Goal: Task Accomplishment & Management: Use online tool/utility

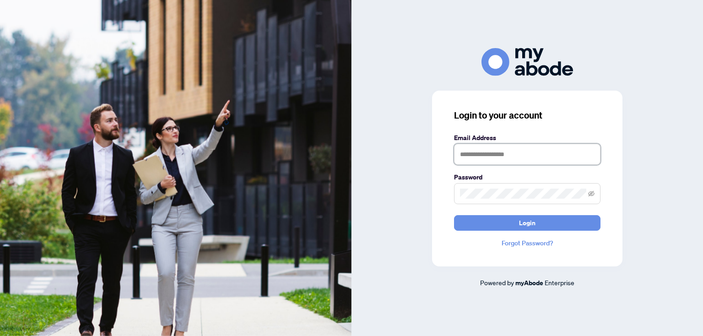
click at [520, 159] on input "text" at bounding box center [527, 154] width 147 height 21
type input "**********"
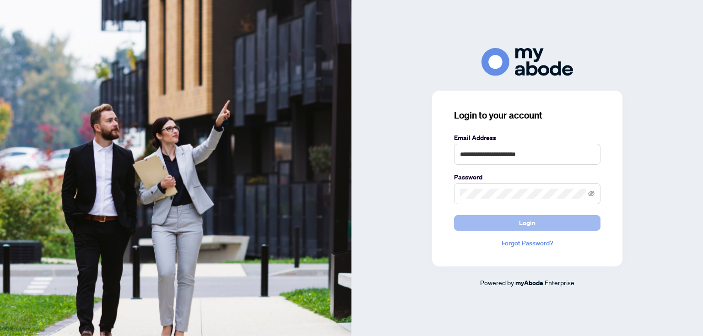
click at [529, 224] on span "Login" at bounding box center [527, 223] width 16 height 15
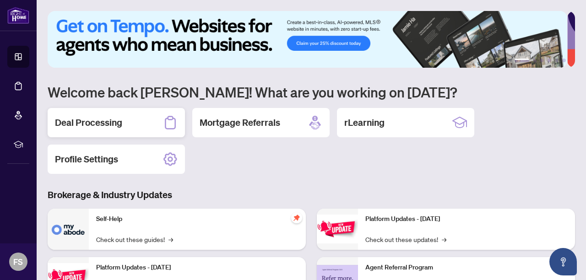
click at [121, 126] on div "Deal Processing" at bounding box center [116, 122] width 137 height 29
